Goal: Browse casually

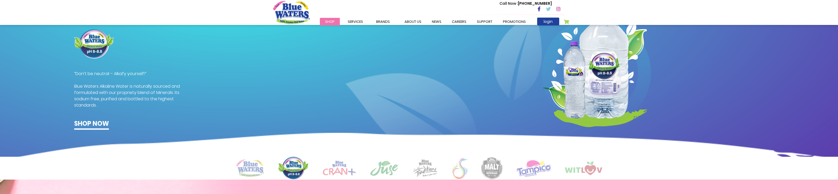
scroll to position [368, 0]
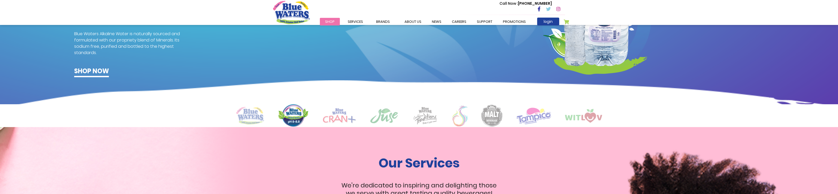
click at [385, 123] on img at bounding box center [384, 116] width 28 height 16
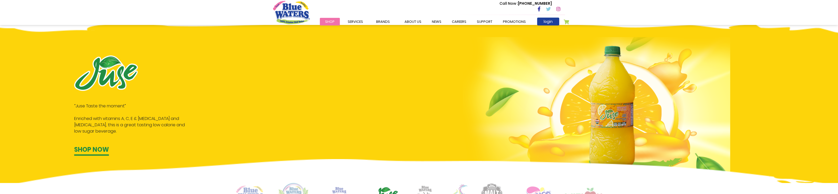
scroll to position [342, 0]
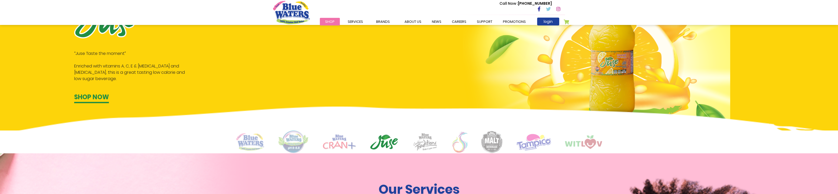
click at [340, 144] on img at bounding box center [339, 142] width 33 height 15
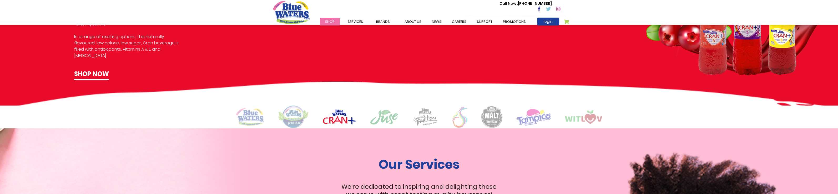
scroll to position [368, 0]
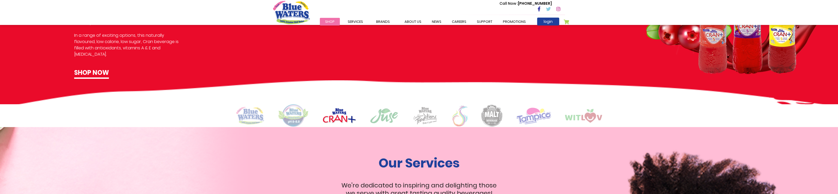
click at [427, 122] on img at bounding box center [425, 116] width 26 height 18
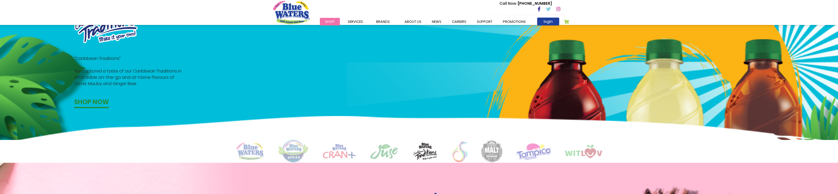
scroll to position [342, 0]
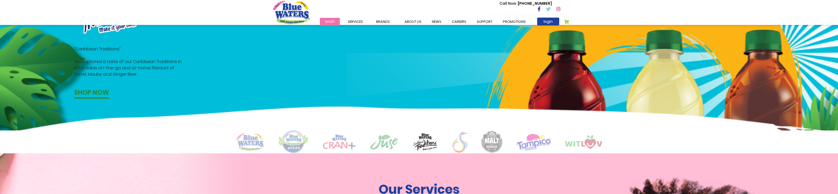
click at [463, 142] on img at bounding box center [459, 142] width 15 height 21
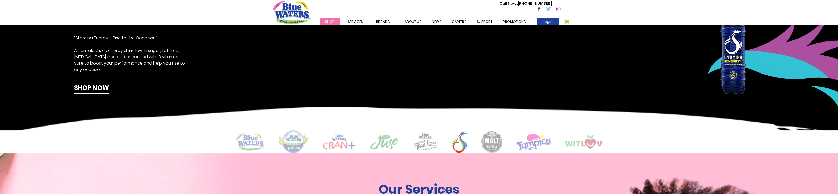
click at [490, 141] on img at bounding box center [491, 142] width 21 height 22
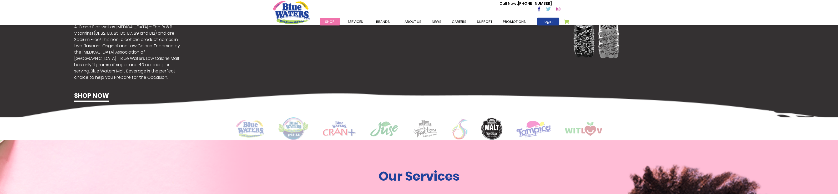
scroll to position [368, 0]
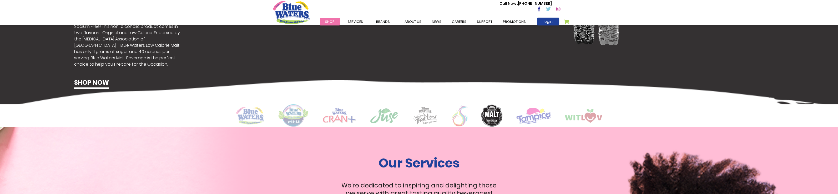
click at [574, 116] on img at bounding box center [583, 116] width 37 height 14
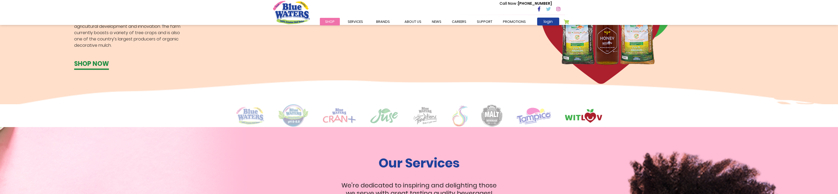
click at [426, 116] on img at bounding box center [425, 116] width 26 height 18
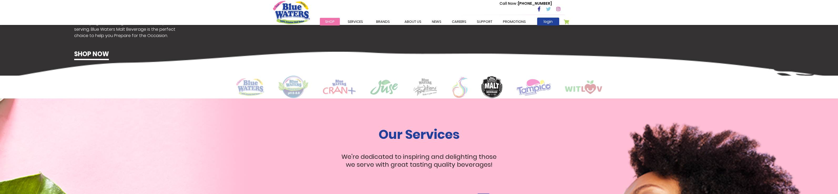
scroll to position [394, 0]
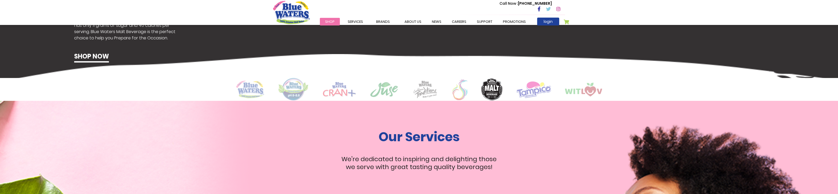
click at [463, 92] on img at bounding box center [459, 89] width 15 height 21
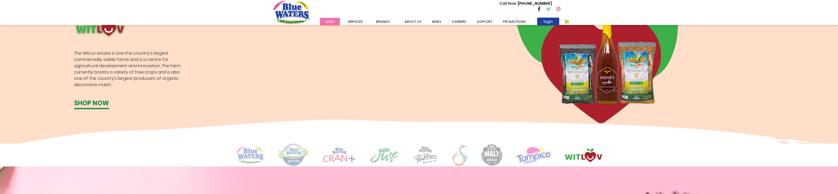
scroll to position [342, 0]
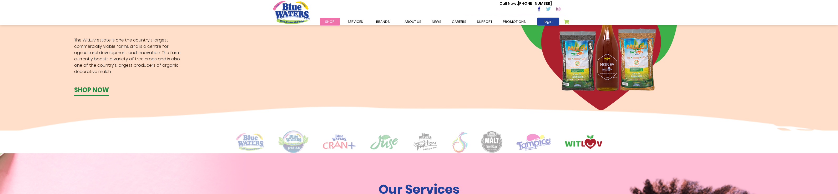
click at [254, 139] on img at bounding box center [250, 142] width 28 height 18
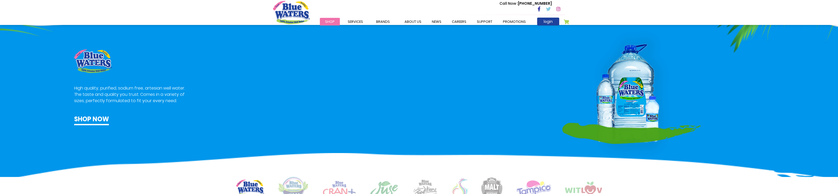
scroll to position [324, 0]
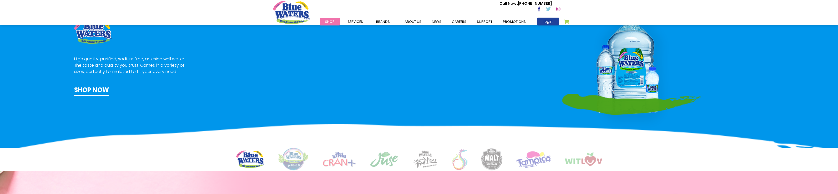
click at [298, 155] on img at bounding box center [293, 159] width 31 height 23
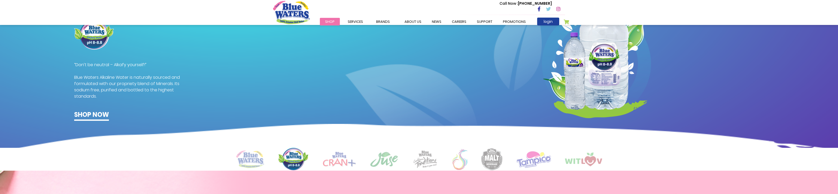
click at [341, 160] on img at bounding box center [339, 159] width 33 height 15
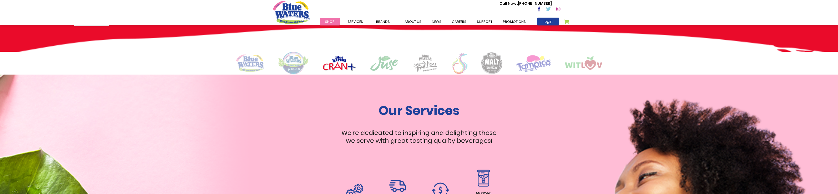
scroll to position [430, 0]
